Goal: Task Accomplishment & Management: Use online tool/utility

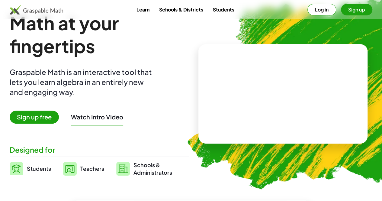
scroll to position [23, 0]
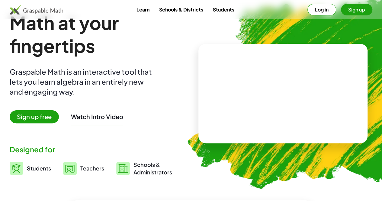
click at [43, 112] on span "Sign up free" at bounding box center [34, 116] width 49 height 13
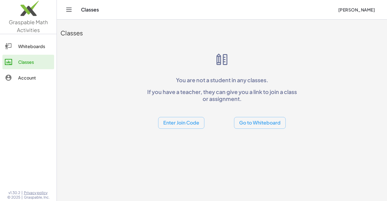
click at [31, 48] on div "Whiteboards" at bounding box center [35, 46] width 34 height 7
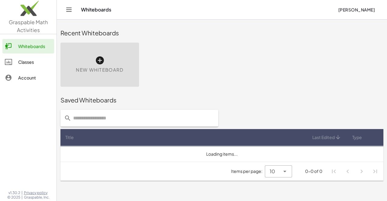
click at [28, 53] on div "Whiteboards Classes Account" at bounding box center [28, 63] width 57 height 52
click at [31, 60] on div "Classes" at bounding box center [35, 61] width 34 height 7
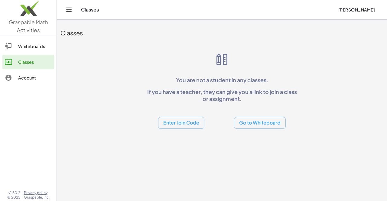
click at [251, 126] on button "Go to Whiteboard" at bounding box center [260, 123] width 52 height 12
click at [68, 8] on icon "Toggle navigation" at bounding box center [68, 9] width 7 height 7
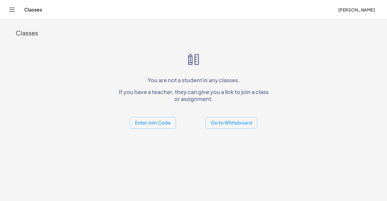
click at [245, 118] on button "Go to Whiteboard" at bounding box center [232, 123] width 52 height 12
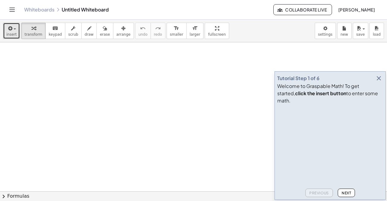
click at [12, 29] on span "button" at bounding box center [12, 29] width 1 height 4
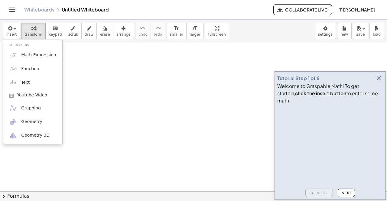
click at [136, 15] on div "Whiteboards Untitled Whiteboard Collaborate Live [PERSON_NAME]" at bounding box center [193, 9] width 372 height 19
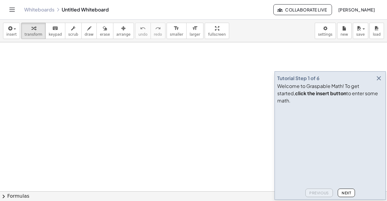
click at [165, 15] on div "Whiteboards Untitled Whiteboard Collaborate Live [PERSON_NAME]" at bounding box center [193, 9] width 372 height 19
